Goal: Navigation & Orientation: Understand site structure

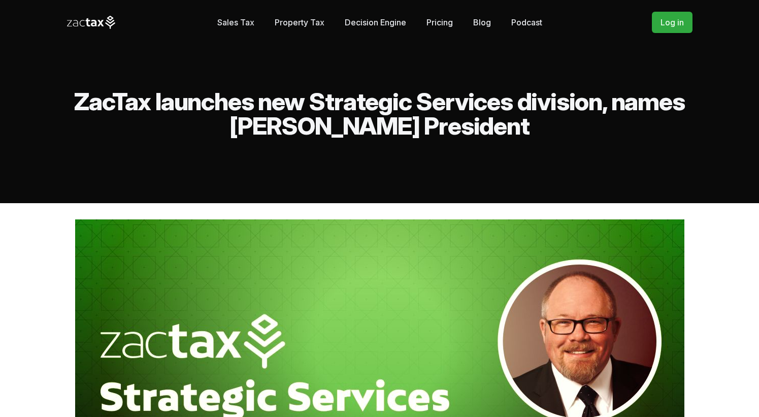
click at [83, 23] on icon at bounding box center [91, 22] width 49 height 13
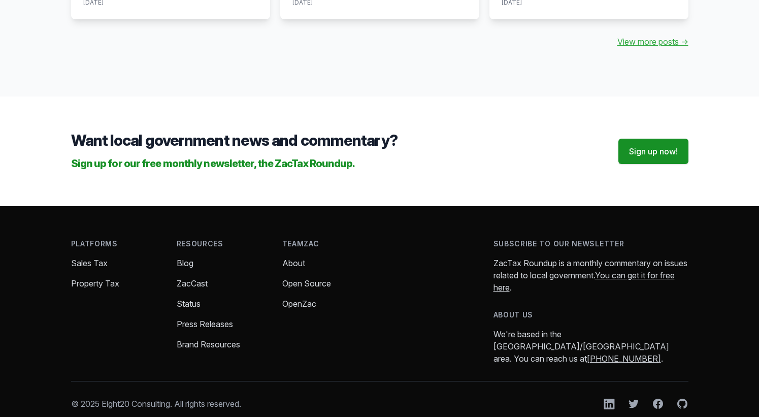
scroll to position [1258, 0]
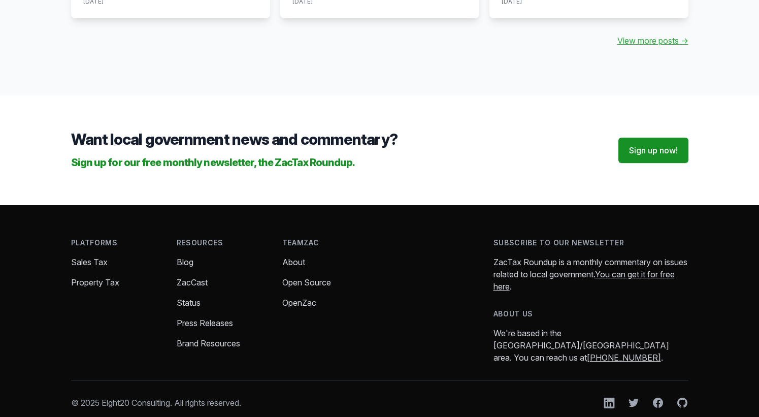
click at [293, 257] on link "About" at bounding box center [293, 262] width 23 height 10
click at [296, 297] on link "OpenZac" at bounding box center [299, 302] width 34 height 10
click at [609, 397] on icon at bounding box center [609, 402] width 11 height 11
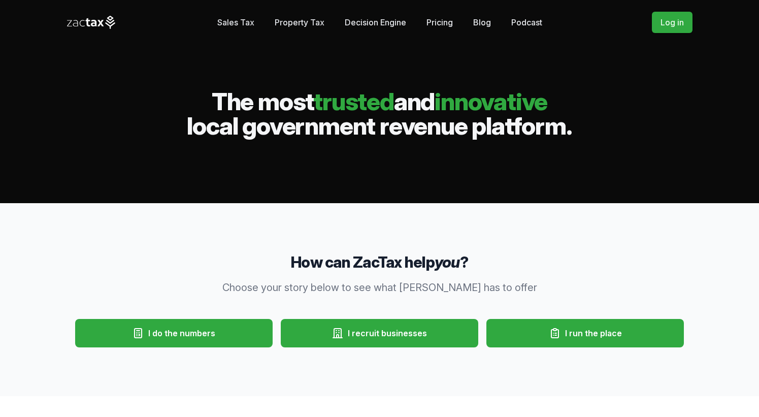
click at [520, 19] on link "Podcast" at bounding box center [526, 22] width 31 height 20
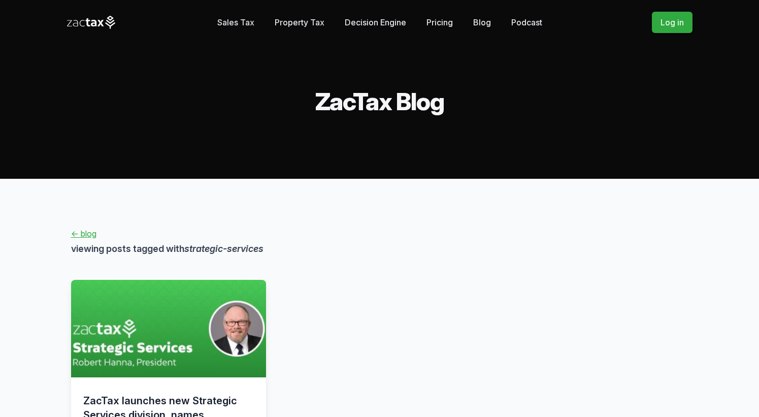
click at [375, 25] on link "Decision Engine" at bounding box center [375, 22] width 61 height 20
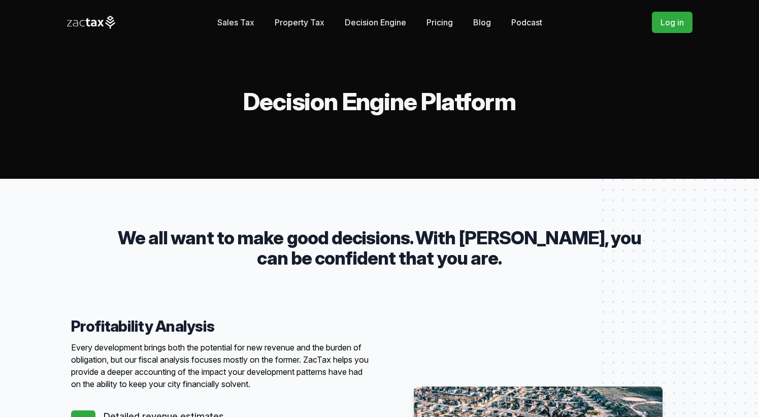
click at [440, 30] on link "Pricing" at bounding box center [439, 22] width 26 height 20
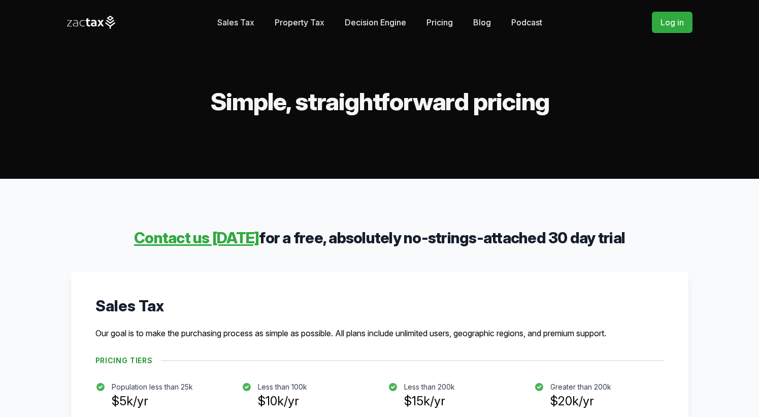
click at [94, 20] on icon at bounding box center [94, 23] width 6 height 7
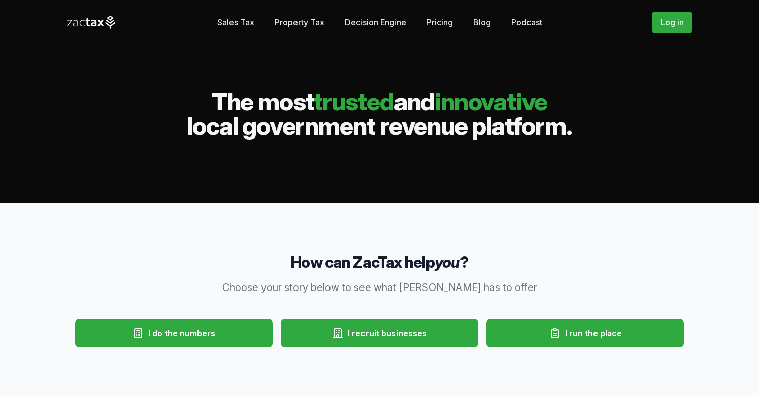
click at [569, 329] on span "I run the place" at bounding box center [593, 333] width 57 height 12
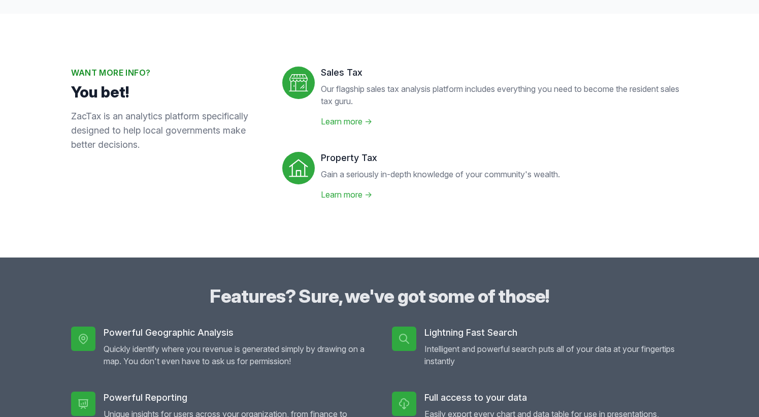
scroll to position [1937, 0]
